Goal: Ask a question

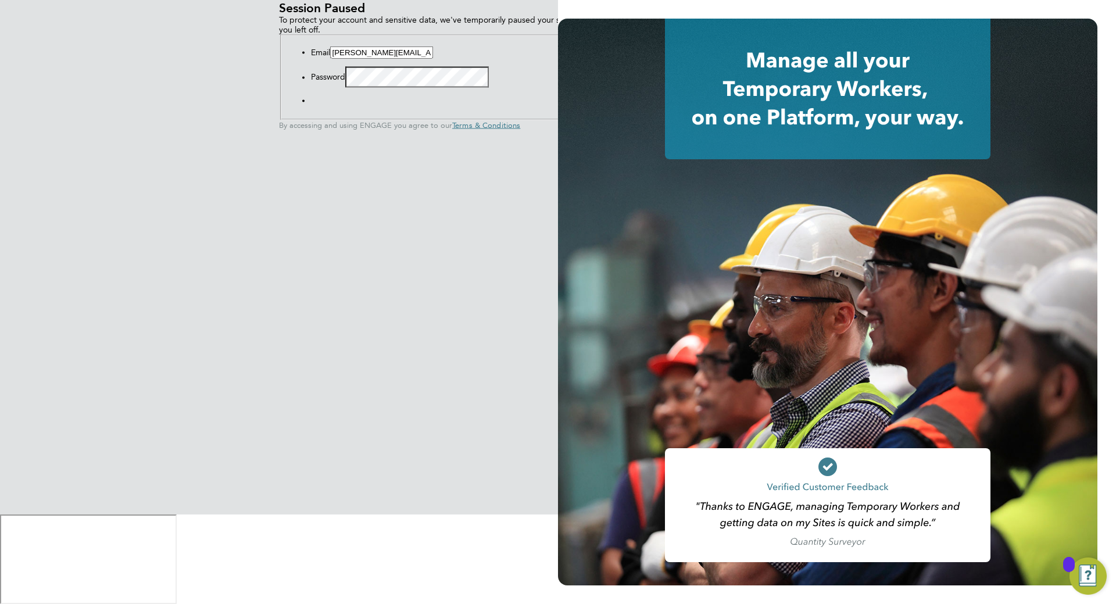
click at [311, 103] on button "Sign In" at bounding box center [311, 103] width 0 height 0
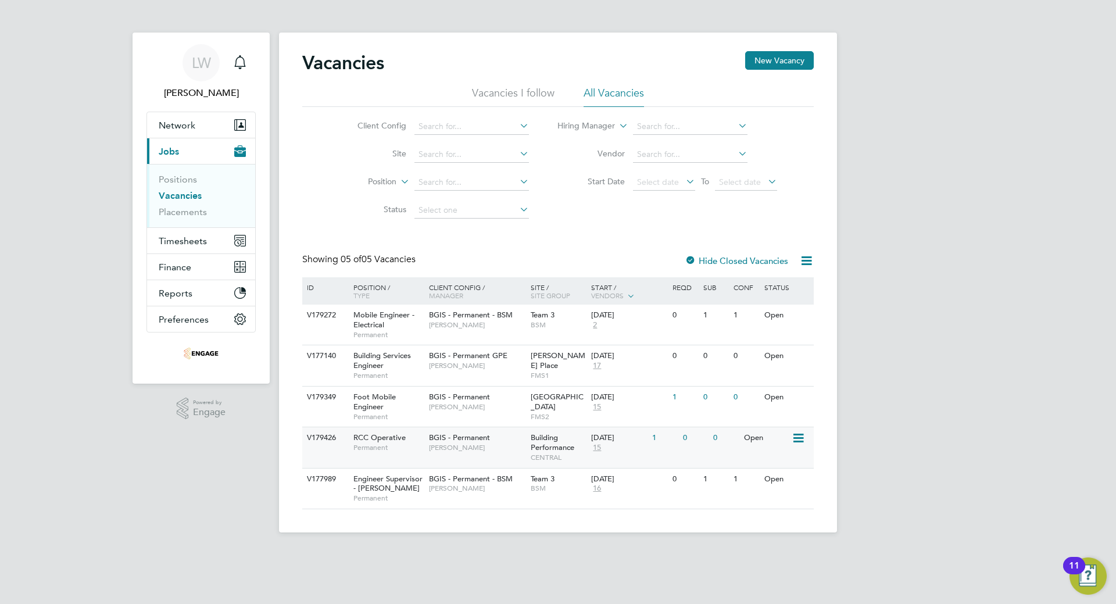
drag, startPoint x: 389, startPoint y: 445, endPoint x: 370, endPoint y: 449, distance: 18.9
click at [370, 449] on span "Permanent" at bounding box center [388, 447] width 70 height 9
click at [507, 414] on div "BGIS - Permanent Hamza Idris" at bounding box center [477, 401] width 102 height 30
click at [470, 367] on span "Jasmin Padmore" at bounding box center [477, 365] width 96 height 9
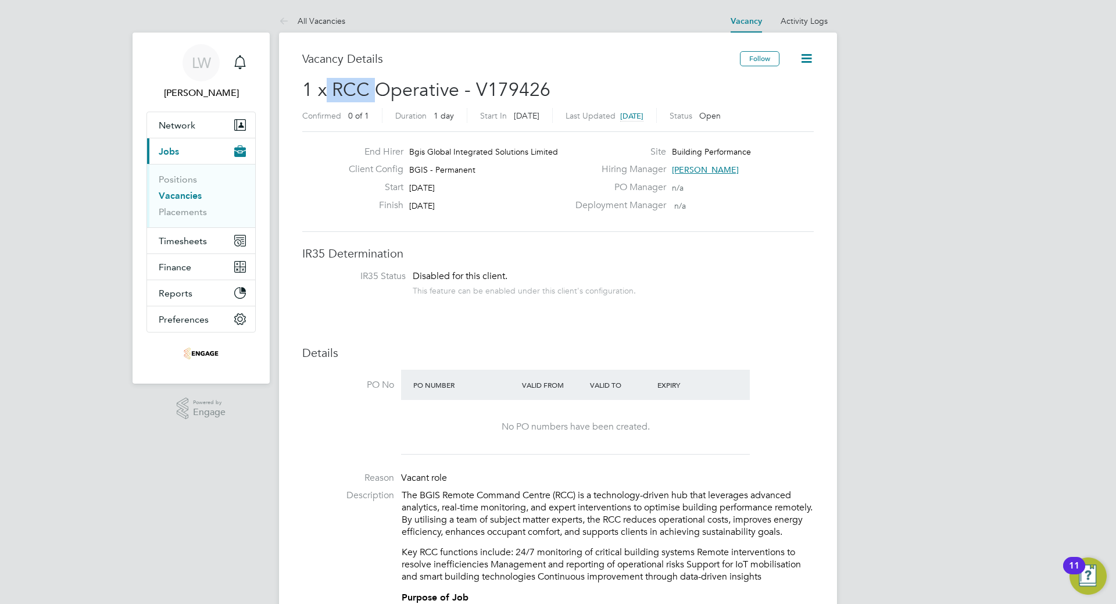
drag, startPoint x: 326, startPoint y: 95, endPoint x: 374, endPoint y: 84, distance: 49.0
click at [374, 84] on span "1 x RCC Operative - V179426" at bounding box center [426, 89] width 248 height 23
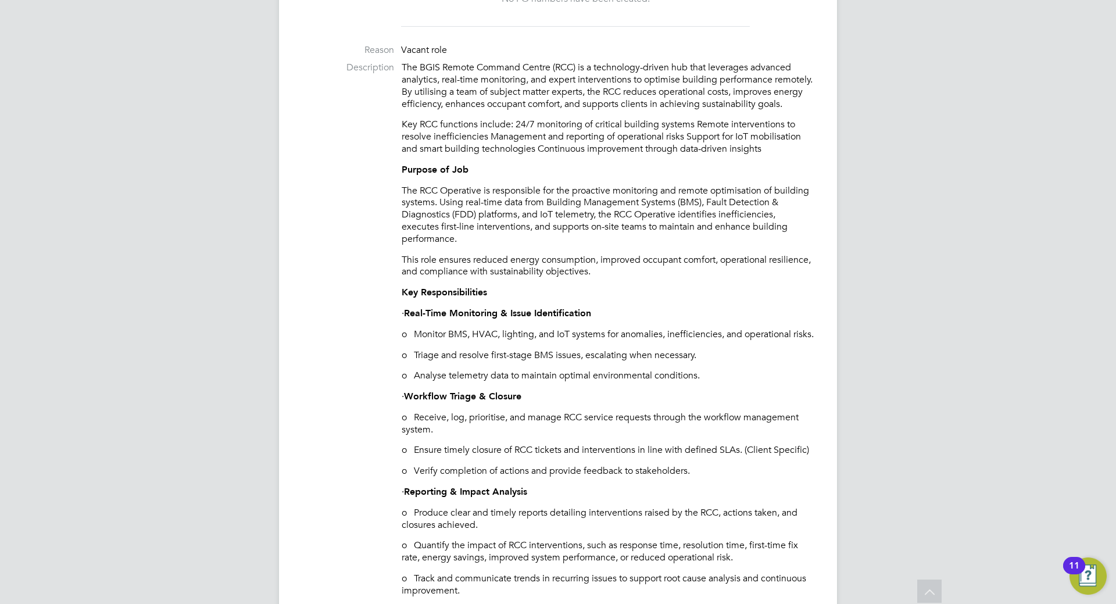
scroll to position [407, 0]
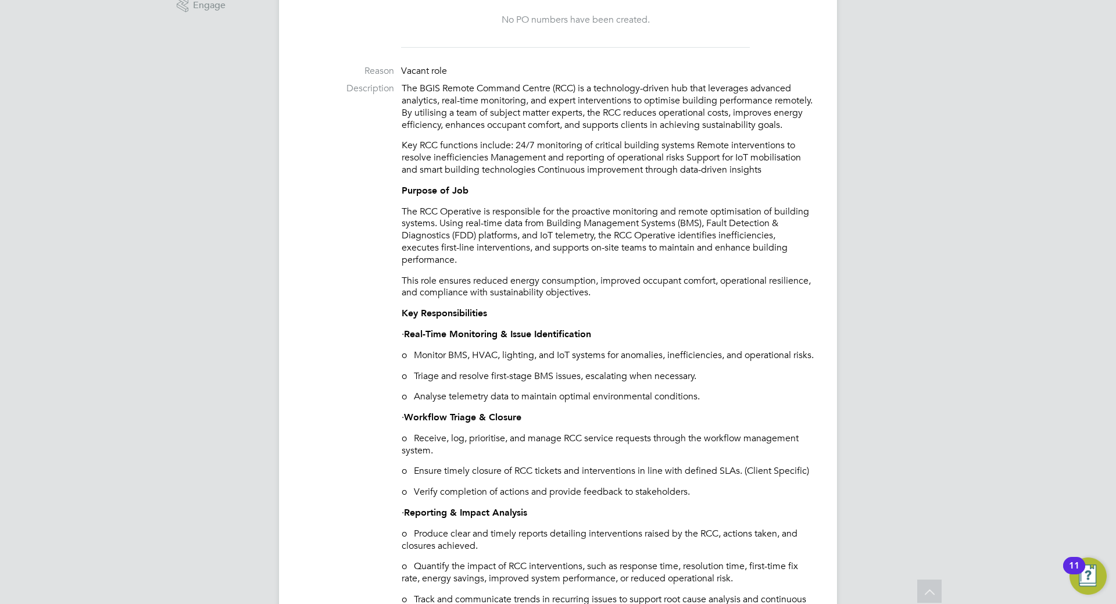
click at [475, 89] on p "The BGIS Remote Command Centre (RCC) is a technology-driven hub that leverages …" at bounding box center [607, 107] width 412 height 48
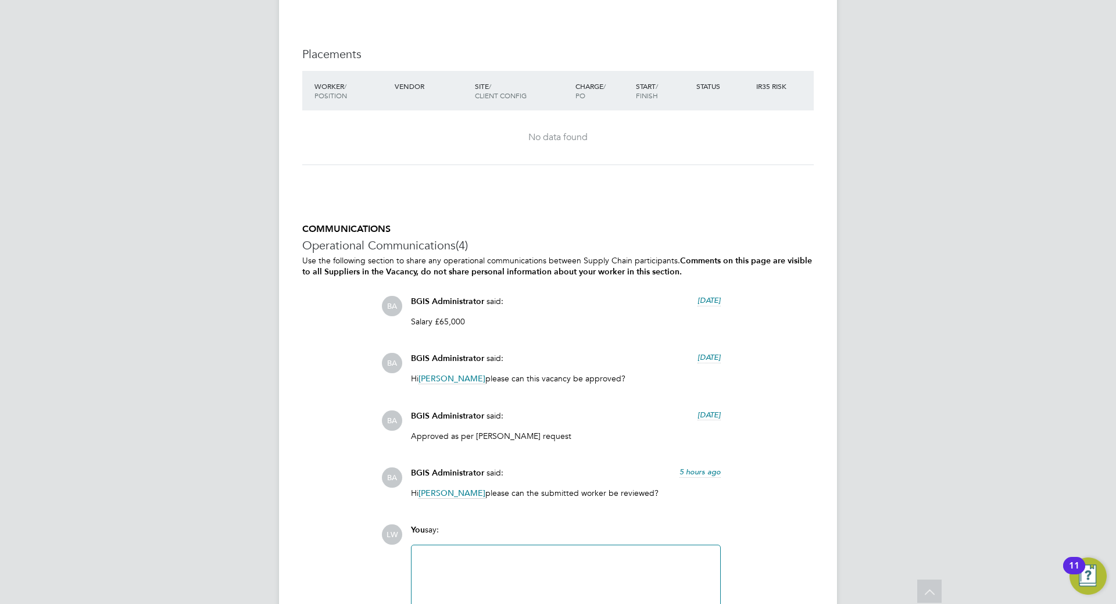
scroll to position [2652, 0]
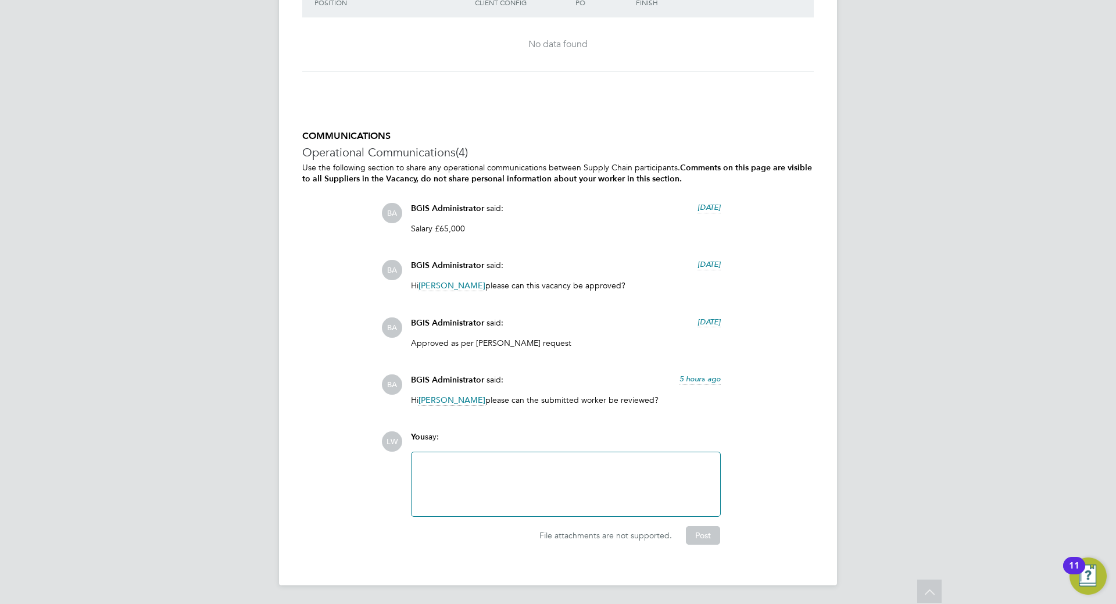
click at [488, 464] on div at bounding box center [565, 484] width 295 height 50
click at [426, 463] on div "Hi, Is there a link for a technical test for this role?" at bounding box center [565, 484] width 295 height 50
click at [708, 532] on button "Post" at bounding box center [703, 535] width 34 height 19
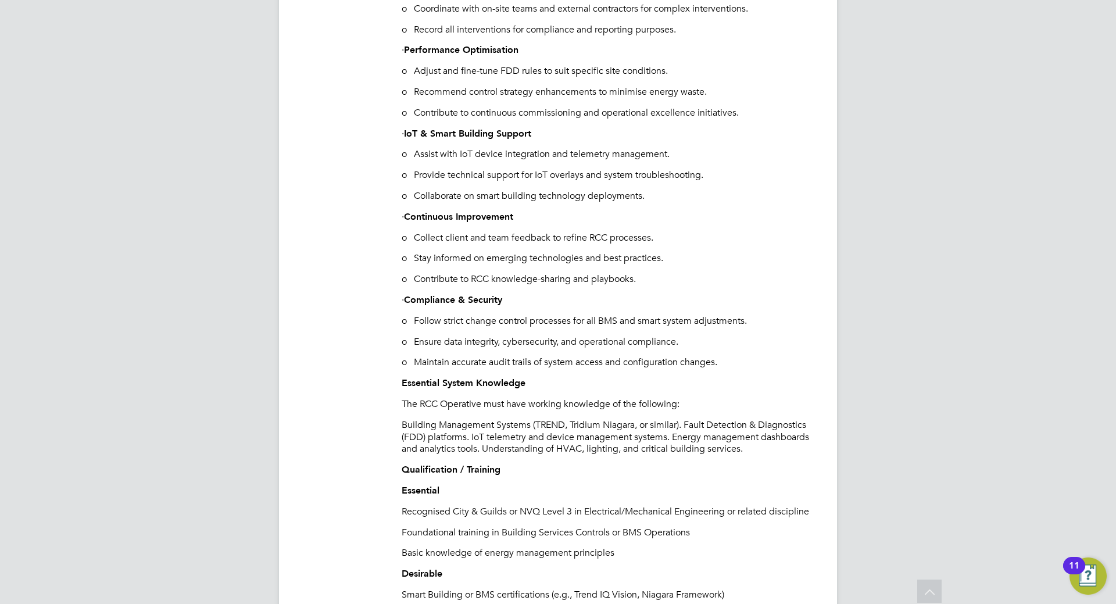
scroll to position [1104, 0]
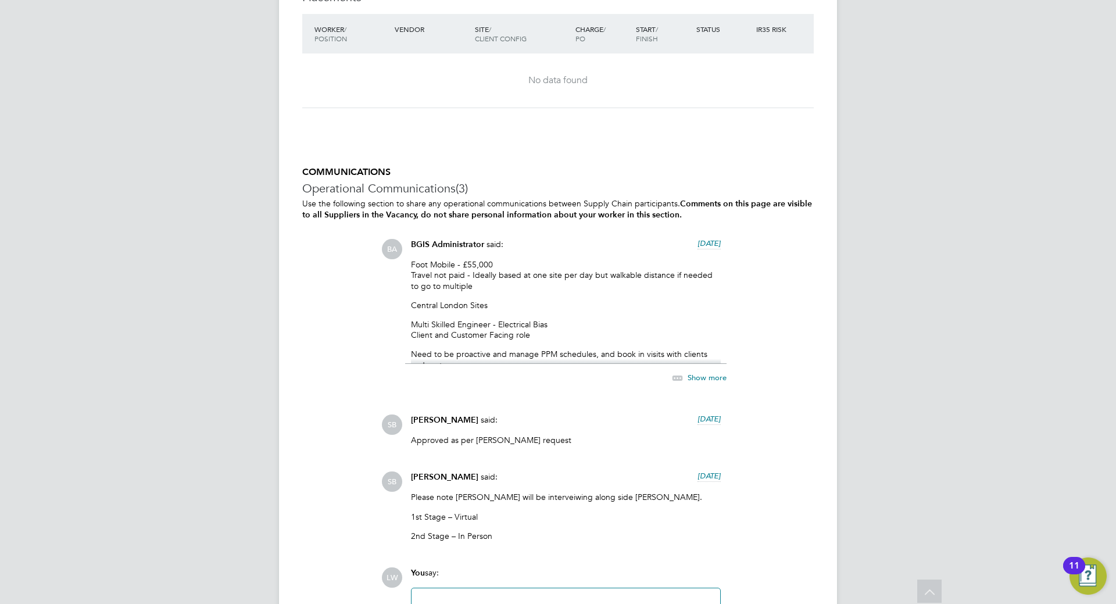
scroll to position [1801, 0]
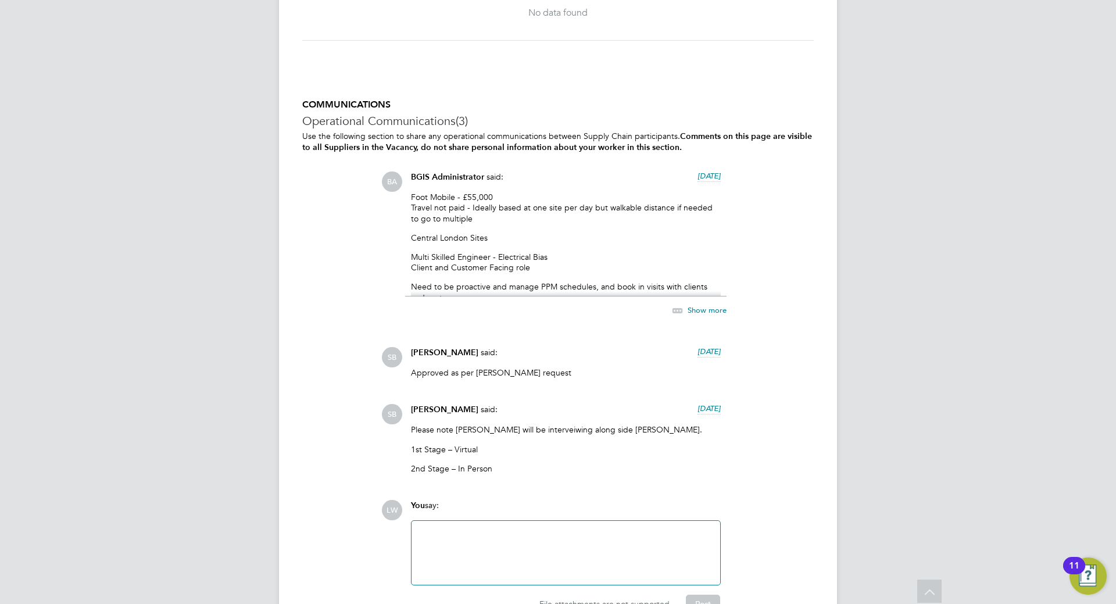
click at [563, 290] on p "Need to be proactive and manage PPM schedules, and book in visits with clients …" at bounding box center [566, 291] width 310 height 21
click at [562, 278] on div "Foot Mobile - £55,000 Travel not paid - Ideally based at one site per day but w…" at bounding box center [566, 244] width 310 height 105
drag, startPoint x: 579, startPoint y: 297, endPoint x: 583, endPoint y: 287, distance: 10.7
click at [582, 293] on div "Show more" at bounding box center [565, 304] width 321 height 27
click at [708, 307] on span "Show more" at bounding box center [706, 310] width 39 height 10
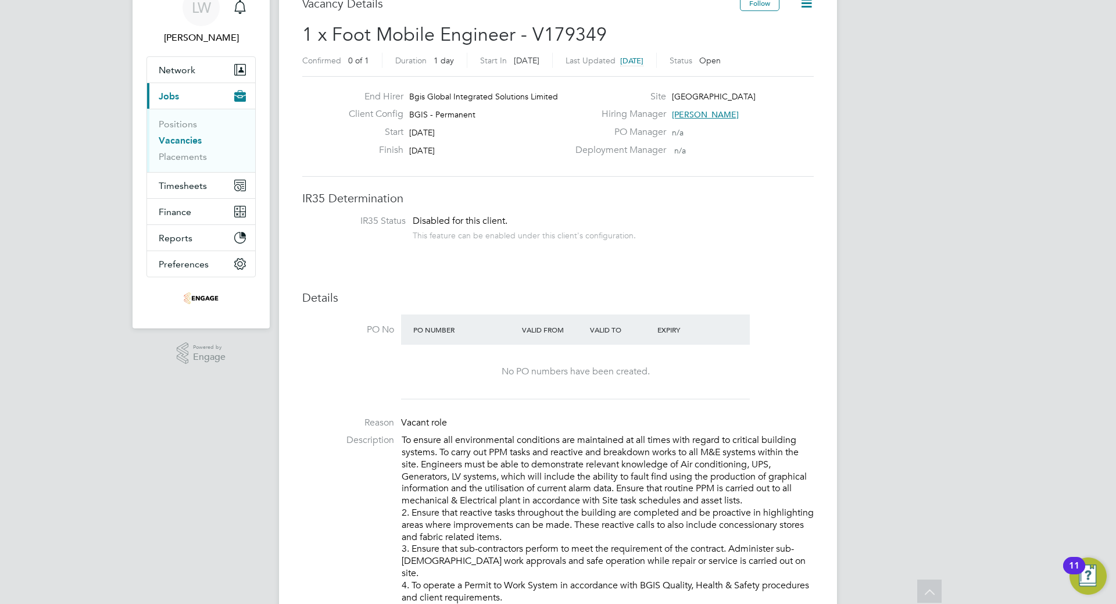
scroll to position [0, 0]
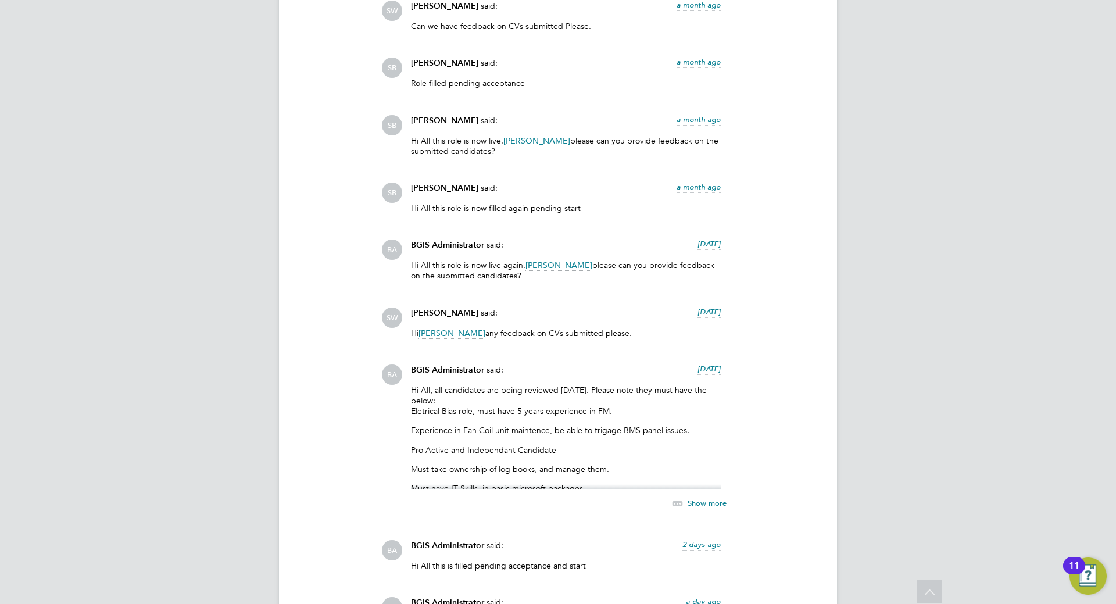
scroll to position [2266, 0]
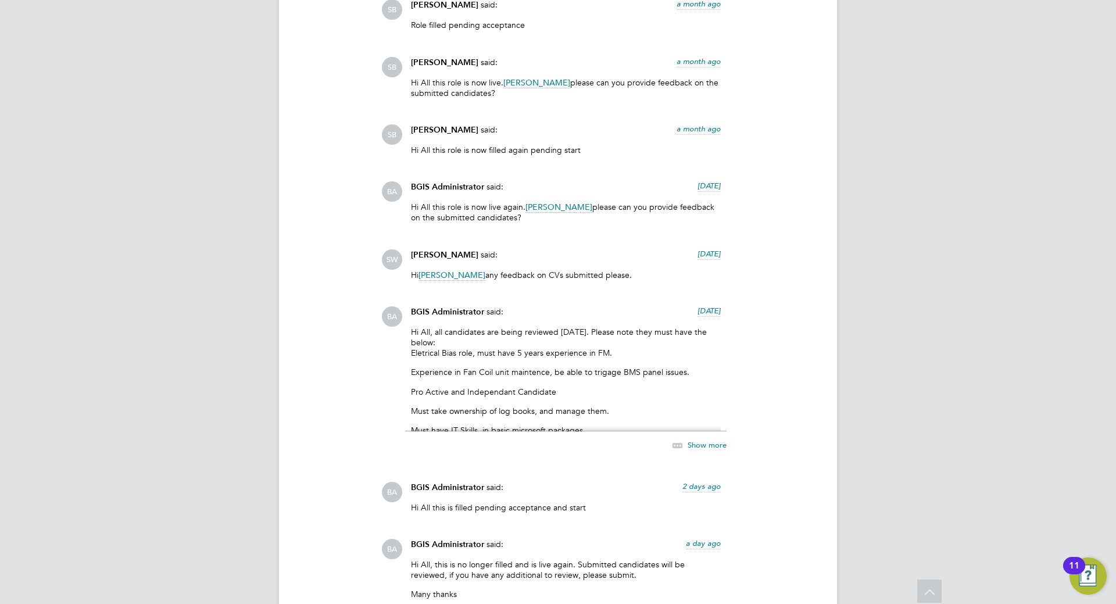
click at [701, 443] on span "Show more" at bounding box center [706, 444] width 39 height 10
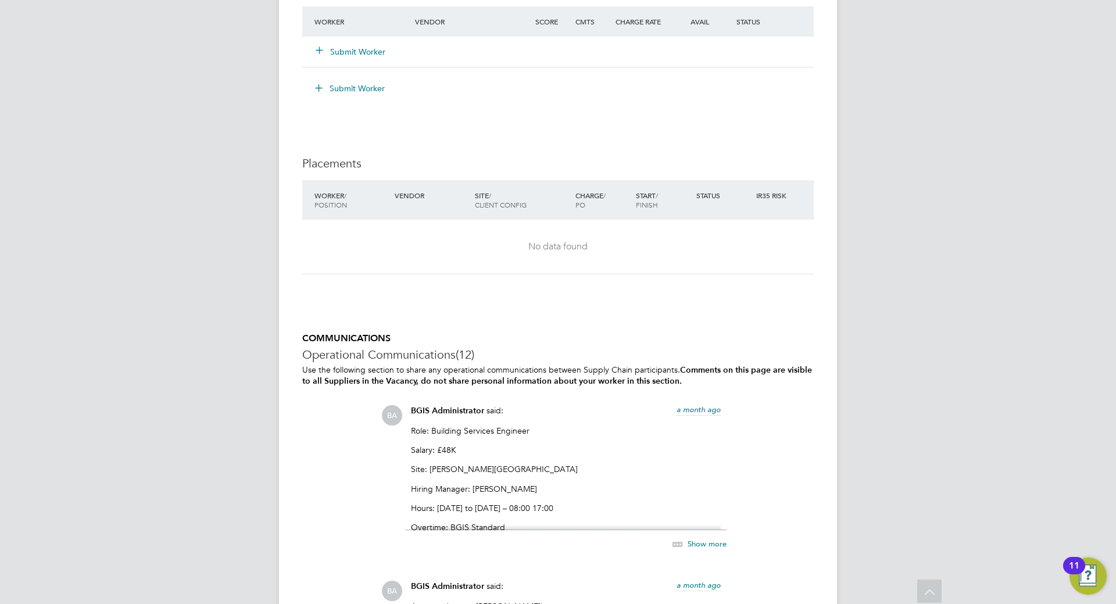
scroll to position [1683, 0]
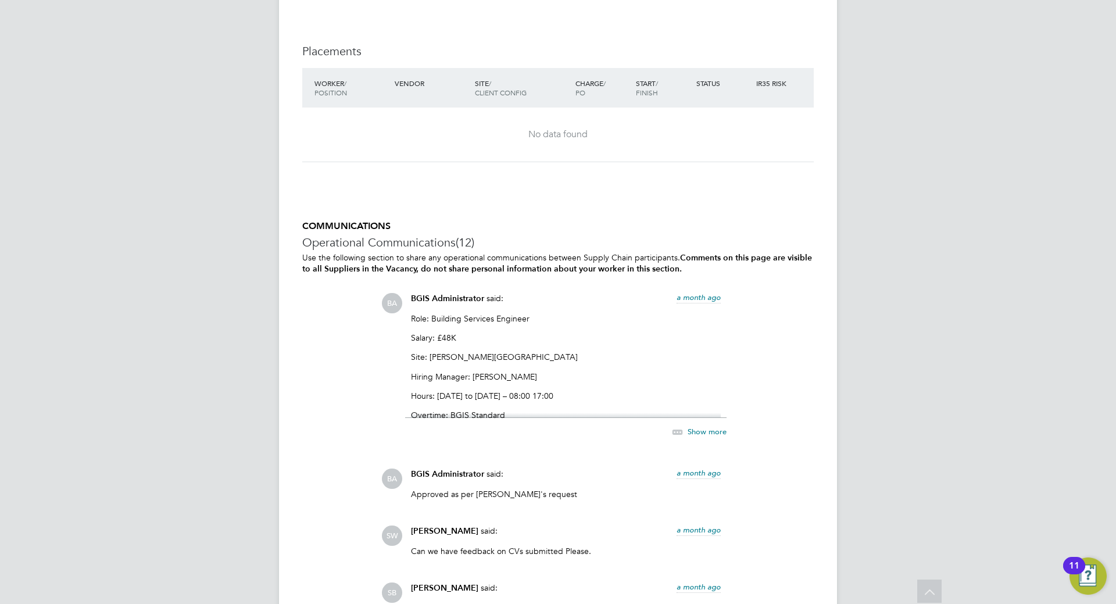
click at [702, 429] on span "Show more" at bounding box center [706, 431] width 39 height 10
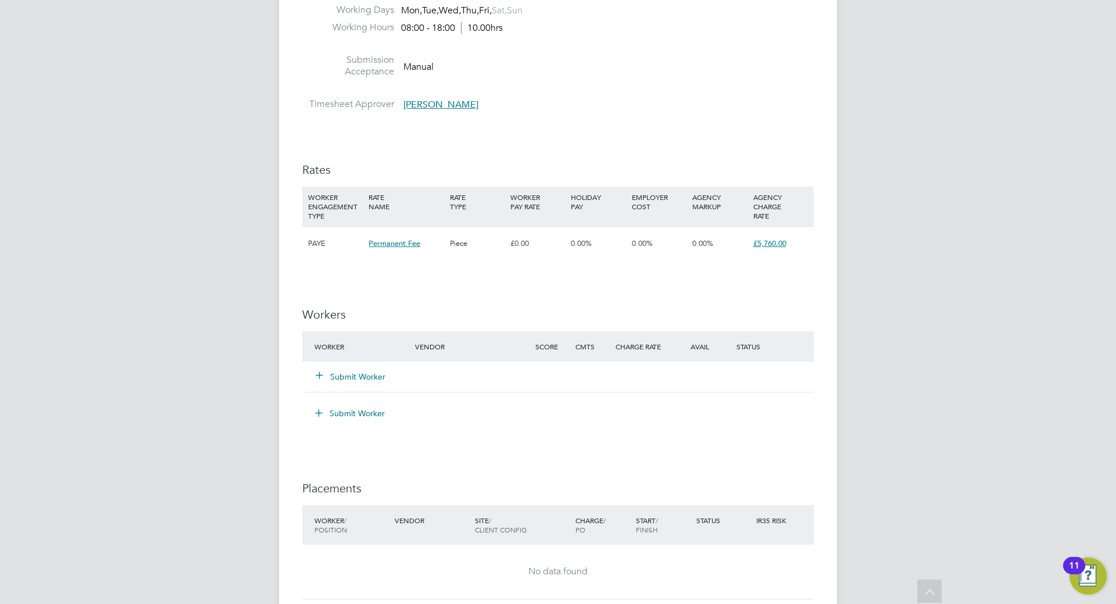
scroll to position [1246, 0]
